Goal: Task Accomplishment & Management: Use online tool/utility

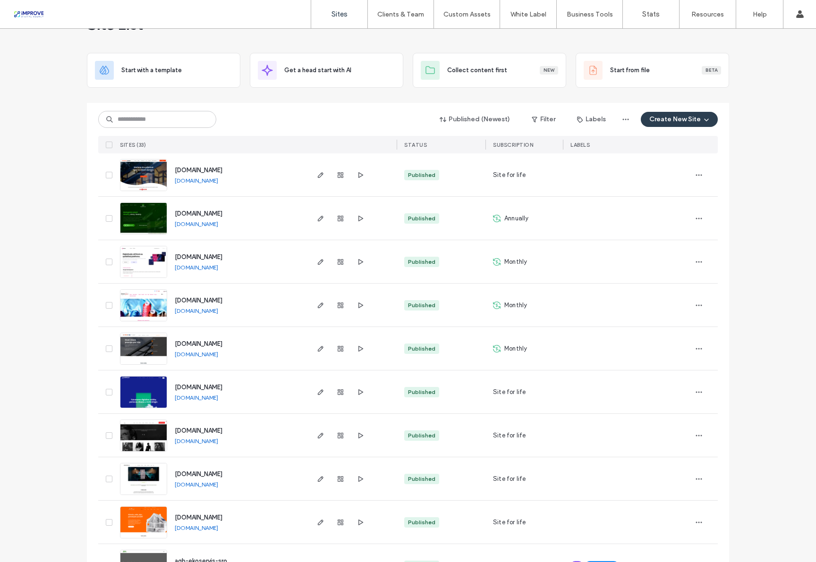
scroll to position [31, 0]
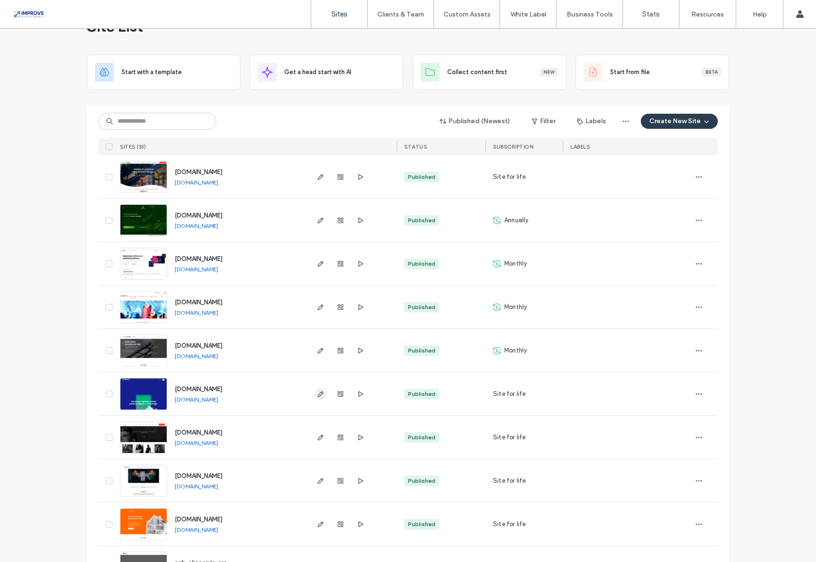
click at [318, 395] on icon "button" at bounding box center [321, 395] width 8 height 8
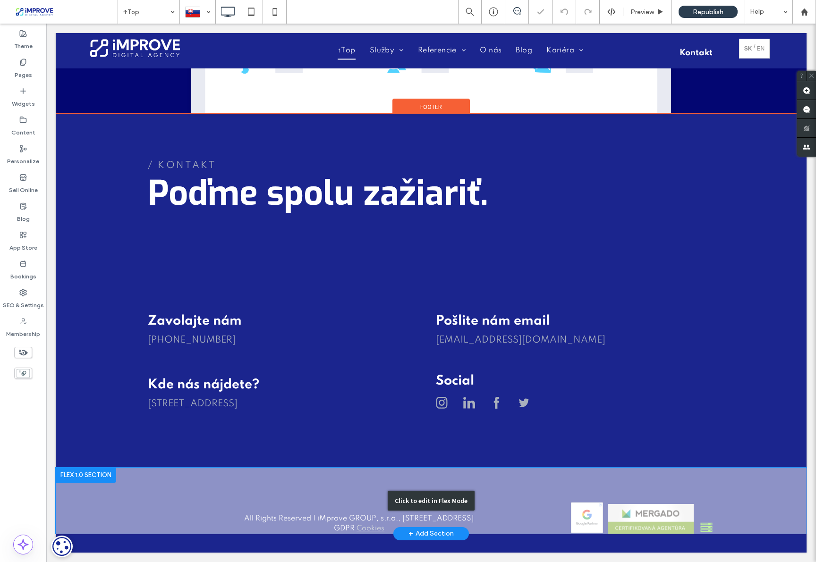
click at [580, 513] on div "Click to edit in Flex Mode" at bounding box center [431, 501] width 751 height 66
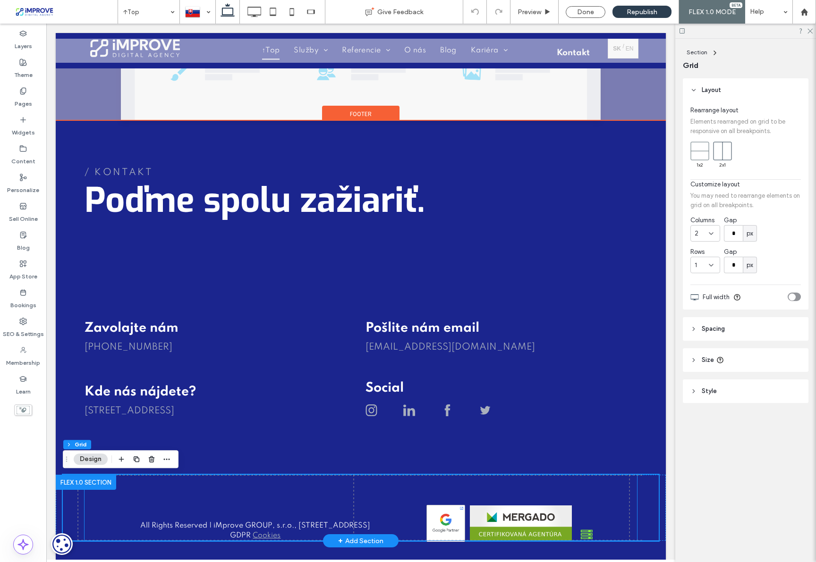
click at [449, 517] on img at bounding box center [445, 523] width 39 height 39
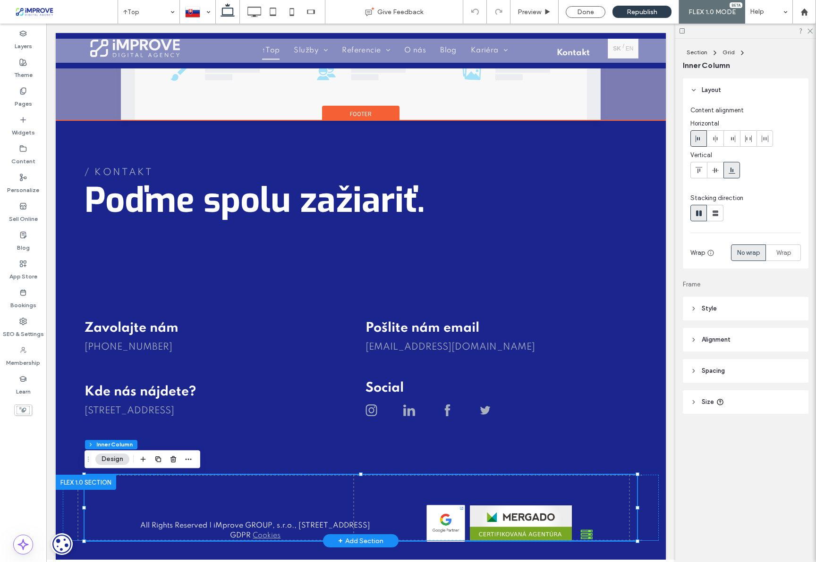
click at [449, 517] on img at bounding box center [445, 523] width 39 height 39
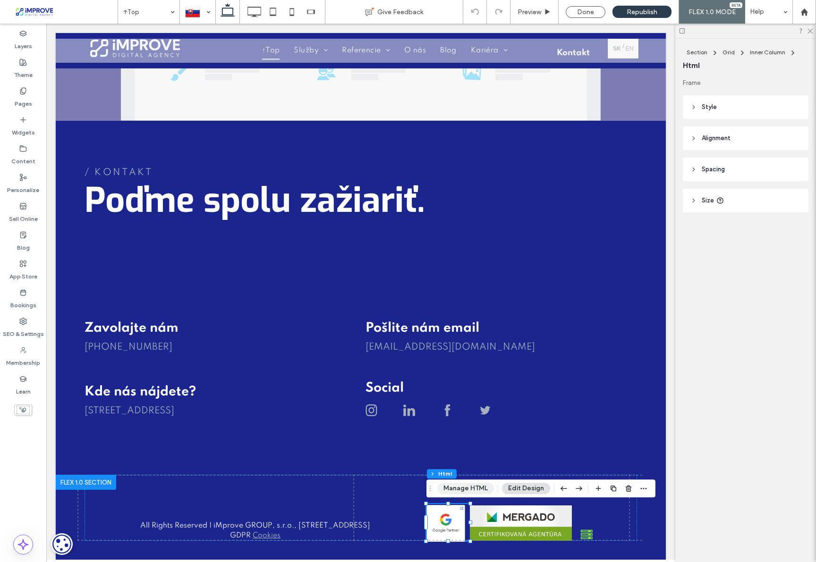
click at [467, 493] on button "Manage HTML" at bounding box center [465, 488] width 57 height 11
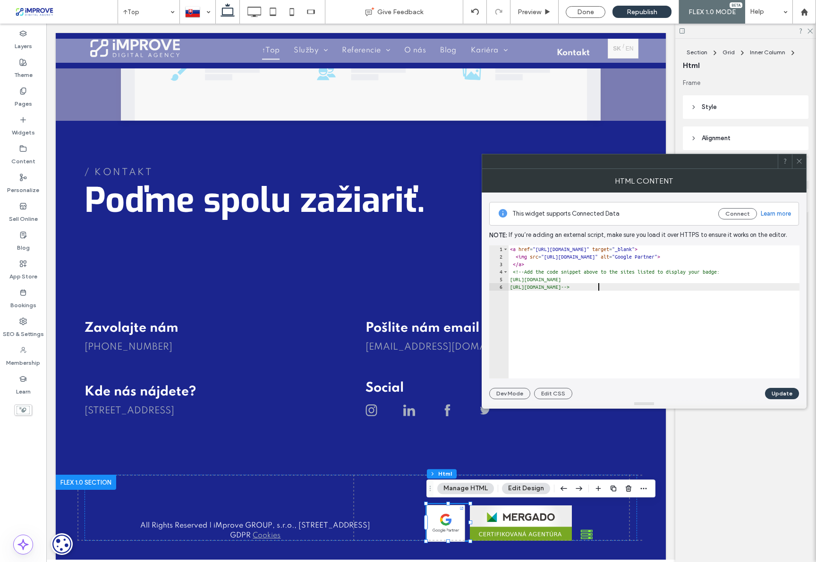
click at [595, 302] on div "< a href = "https://www.google.com/partners/agency?id=3567857741" target = "_bl…" at bounding box center [698, 320] width 381 height 148
type textarea "**********"
